Goal: Navigation & Orientation: Find specific page/section

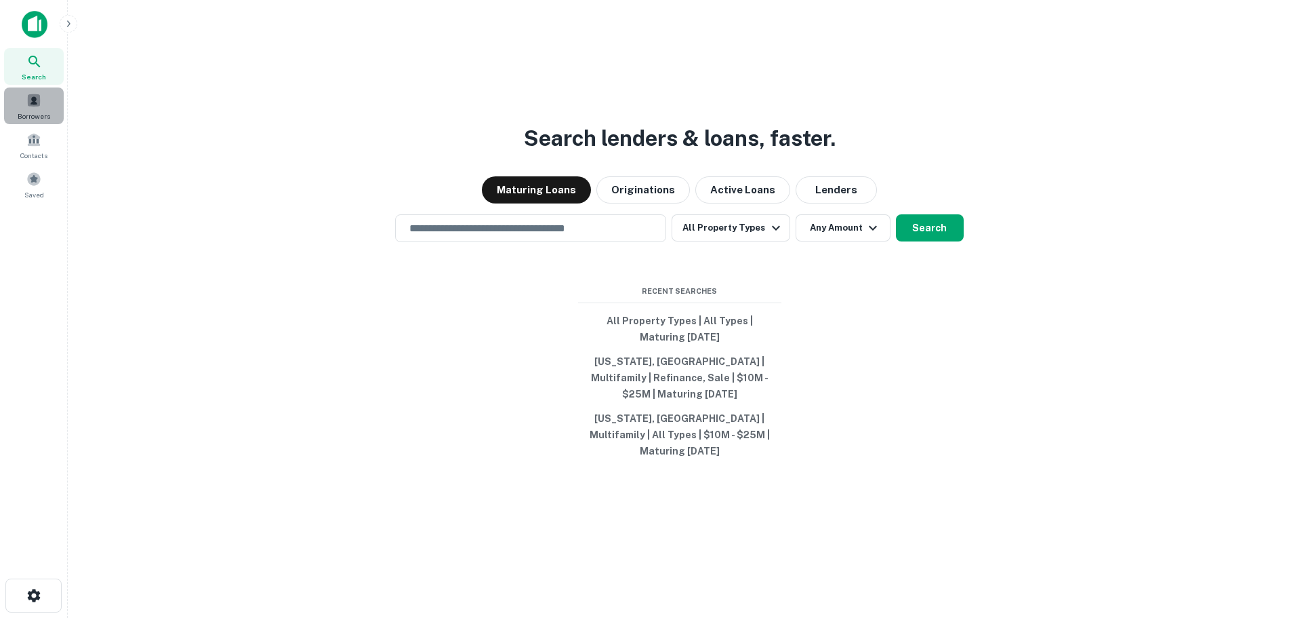
click at [29, 104] on span at bounding box center [33, 100] width 15 height 15
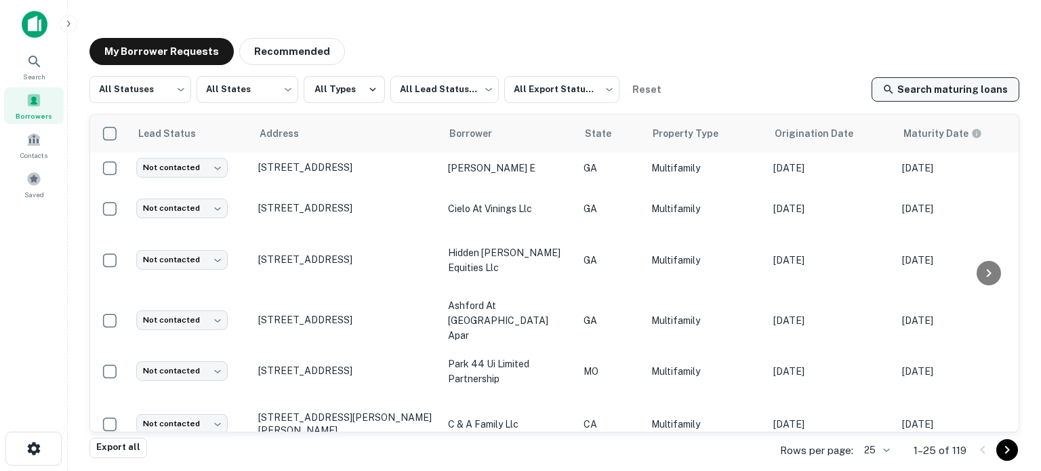
scroll to position [530, 0]
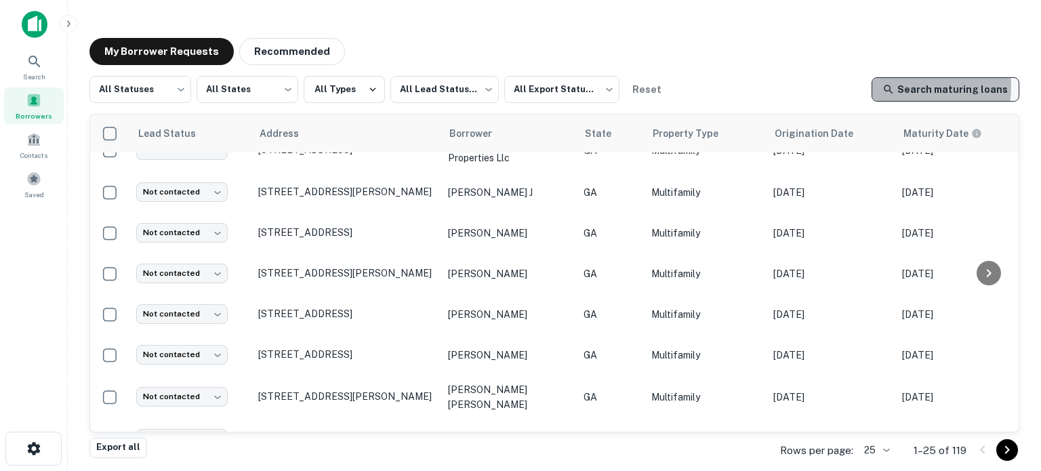
click at [904, 87] on link "Search maturing loans" at bounding box center [946, 89] width 148 height 24
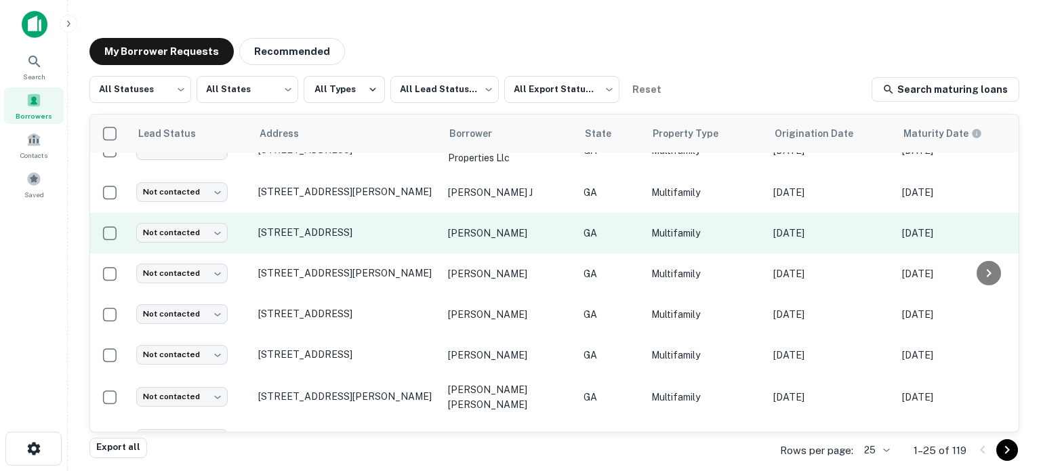
scroll to position [801, 0]
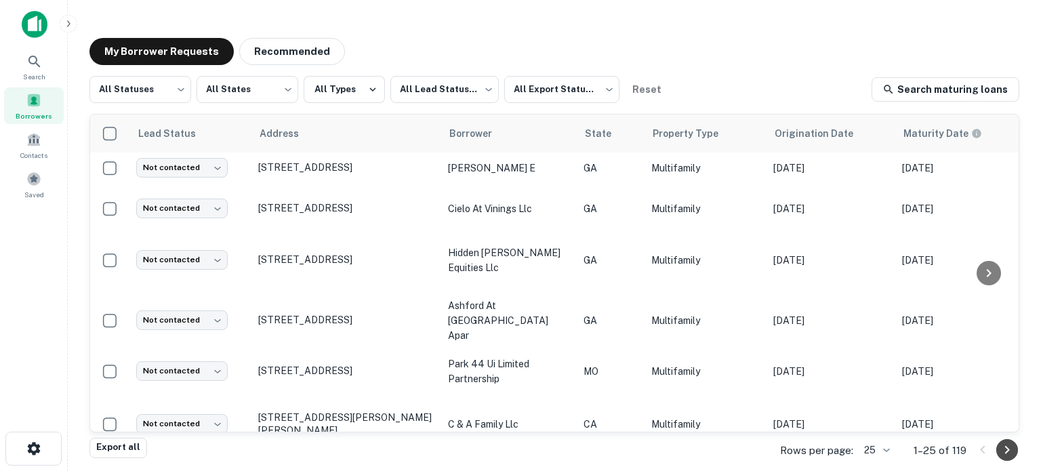
click at [1011, 455] on icon "Go to next page" at bounding box center [1007, 450] width 16 height 16
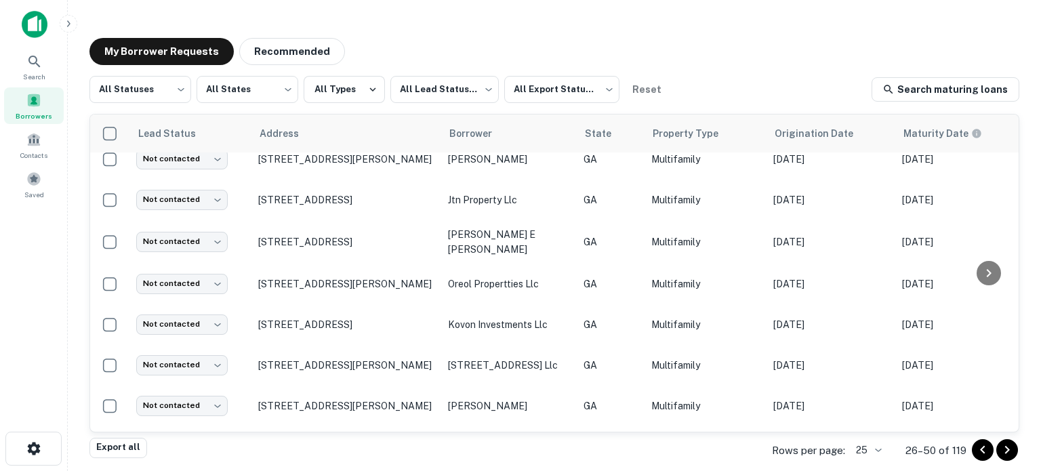
scroll to position [800, 0]
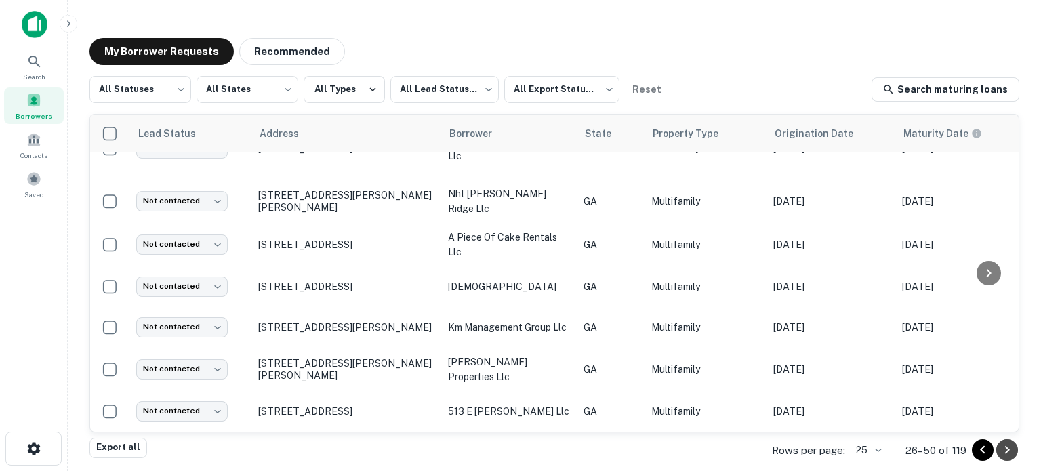
click at [1011, 455] on icon "Go to next page" at bounding box center [1007, 450] width 16 height 16
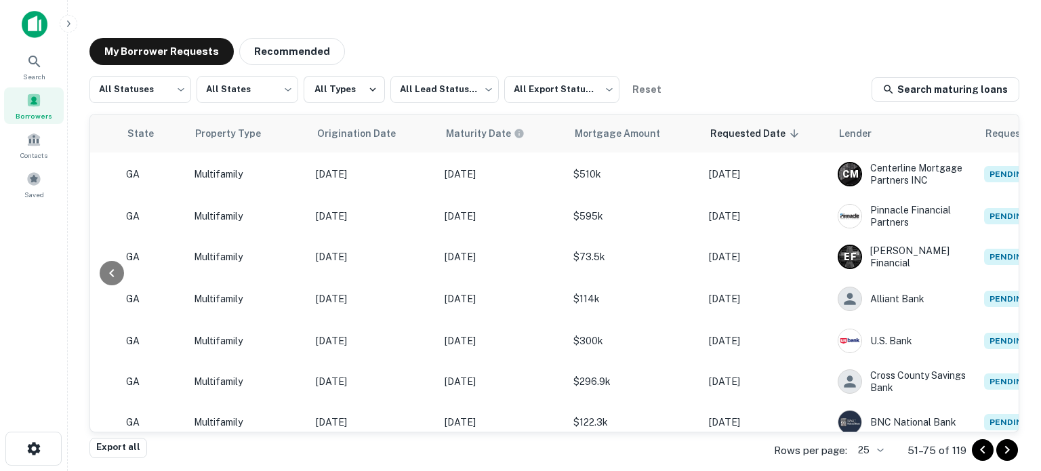
scroll to position [0, 537]
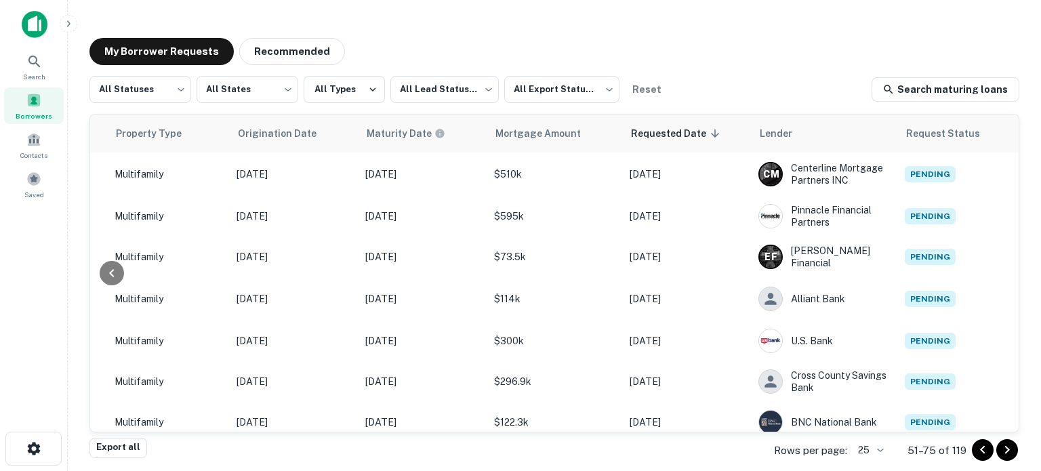
click at [1002, 449] on icon "Go to next page" at bounding box center [1007, 450] width 16 height 16
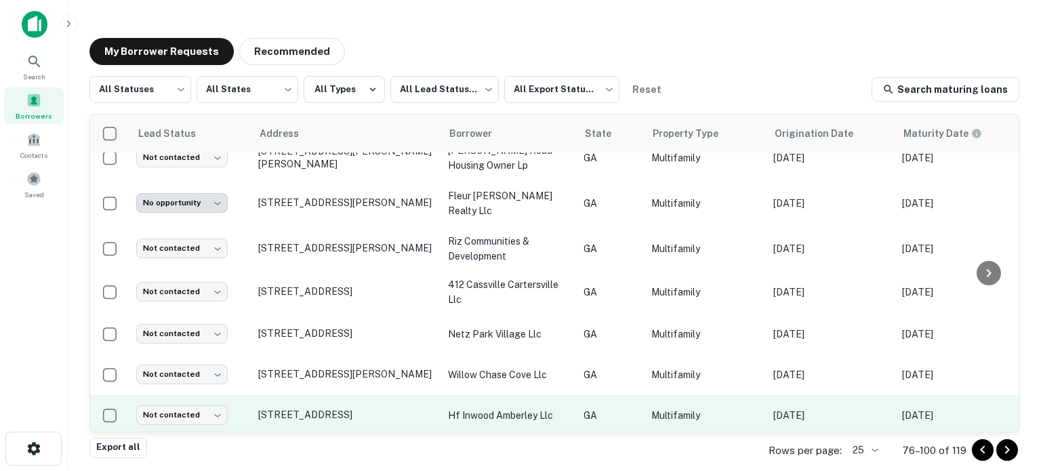
scroll to position [789, 0]
